Goal: Task Accomplishment & Management: Manage account settings

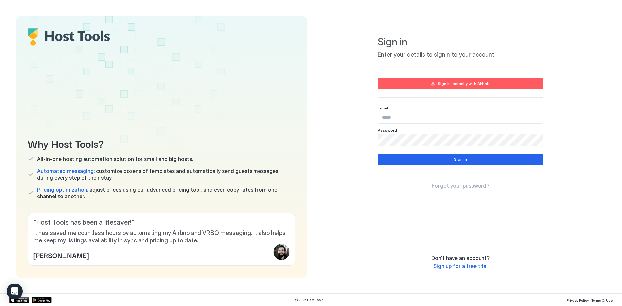
type input "**********"
click at [473, 162] on button "Sign in" at bounding box center [461, 159] width 166 height 11
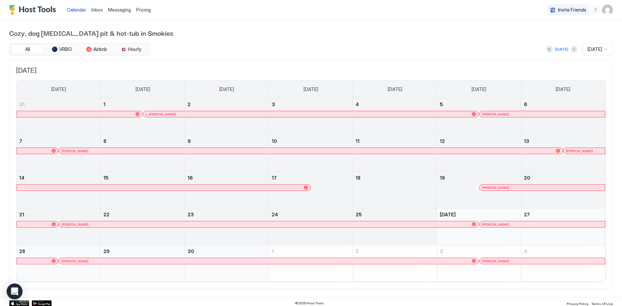
click at [127, 10] on span "Messaging" at bounding box center [119, 10] width 23 height 6
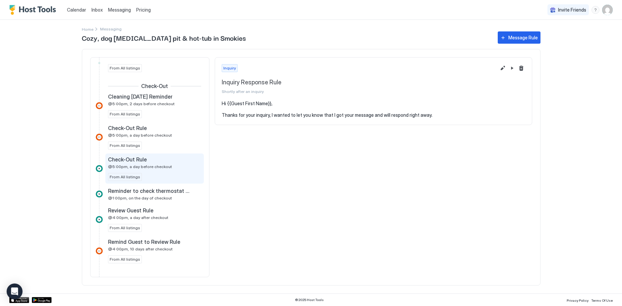
scroll to position [351, 0]
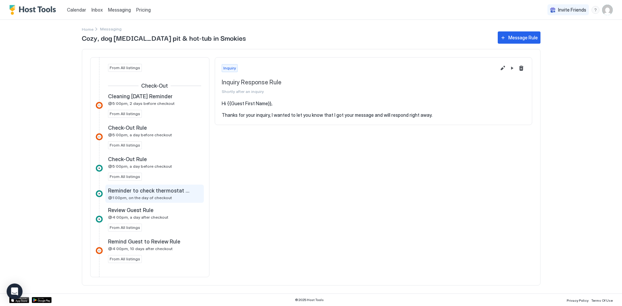
click at [178, 187] on span "Reminder to check thermostat and cleaning was complete" at bounding box center [149, 190] width 82 height 7
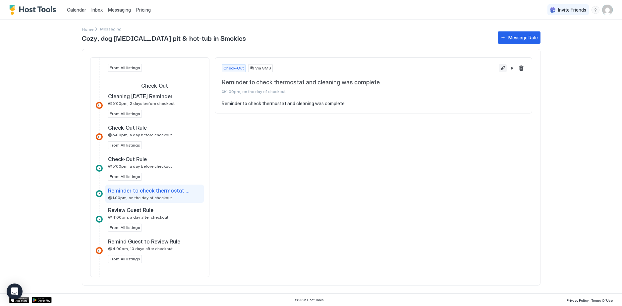
click at [504, 68] on button "Edit message rule" at bounding box center [502, 68] width 8 height 8
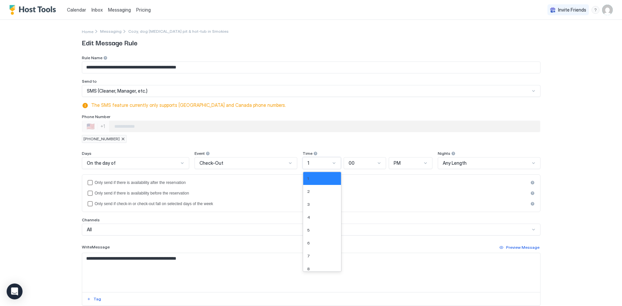
click at [335, 165] on div at bounding box center [333, 163] width 5 height 5
click at [319, 194] on div "2" at bounding box center [322, 191] width 38 height 13
click at [379, 164] on div at bounding box center [379, 163] width 5 height 5
click at [361, 240] on div "30" at bounding box center [365, 244] width 42 height 13
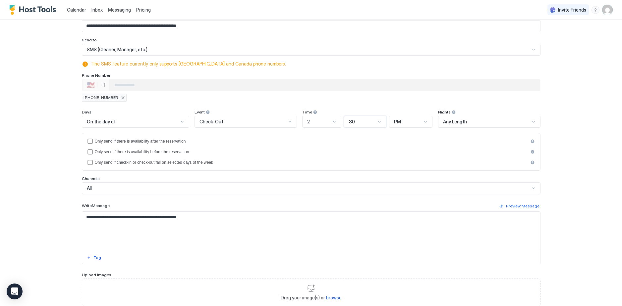
scroll to position [86, 0]
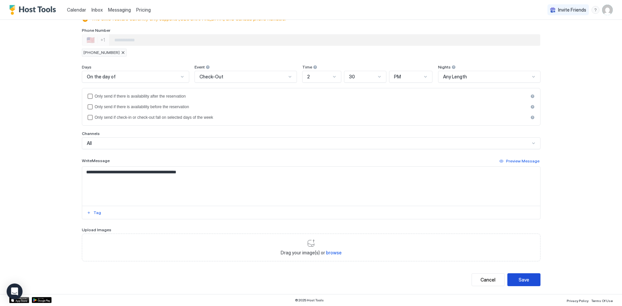
click at [525, 277] on div "Save" at bounding box center [523, 280] width 11 height 7
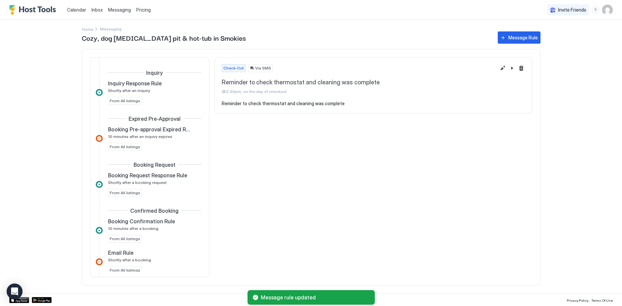
scroll to position [377, 0]
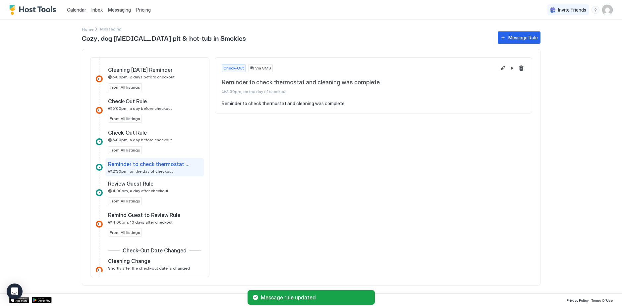
click at [80, 9] on span "Calendar" at bounding box center [76, 10] width 19 height 6
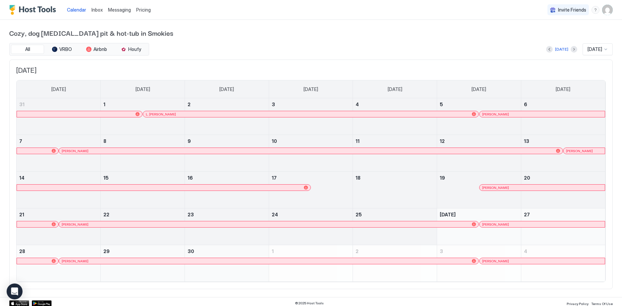
click at [97, 10] on span "Inbox" at bounding box center [96, 10] width 11 height 6
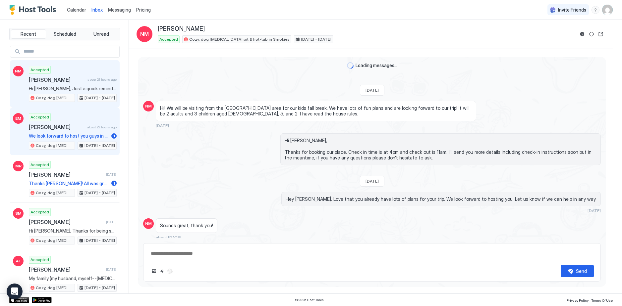
scroll to position [450, 0]
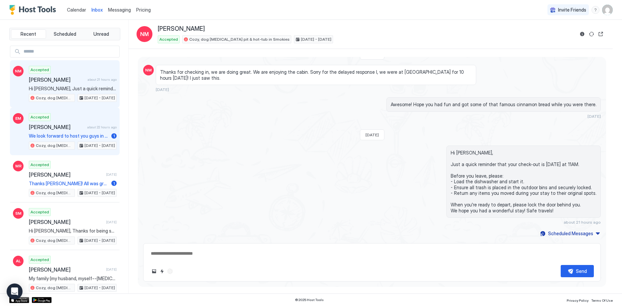
click at [88, 132] on div "Accepted [PERSON_NAME] about 22 hours ago We look forward to host you guys in O…" at bounding box center [73, 131] width 88 height 36
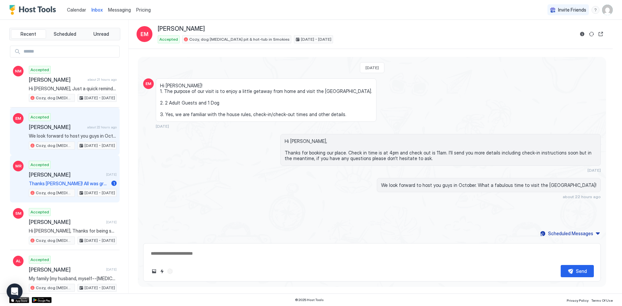
click at [77, 181] on span "Thanks [PERSON_NAME]! All was great, appreciate it!" at bounding box center [69, 184] width 80 height 6
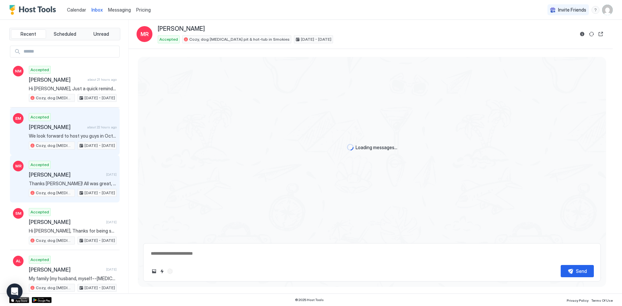
scroll to position [674, 0]
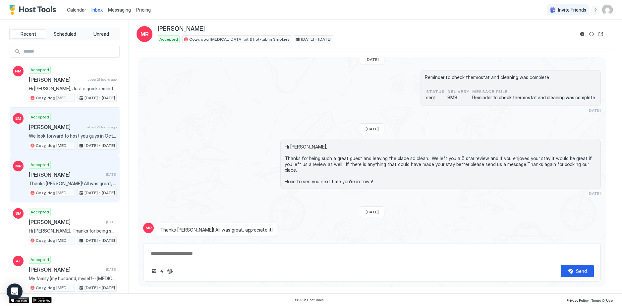
click at [78, 128] on span "[PERSON_NAME]" at bounding box center [57, 127] width 56 height 7
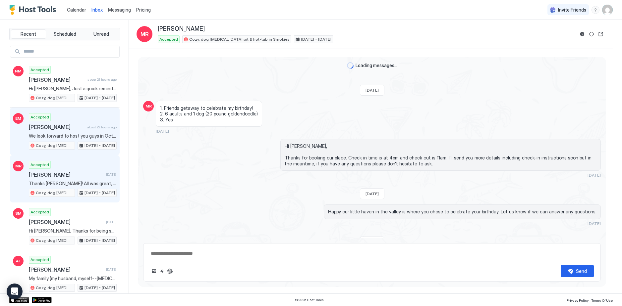
type textarea "*"
